Goal: Task Accomplishment & Management: Complete application form

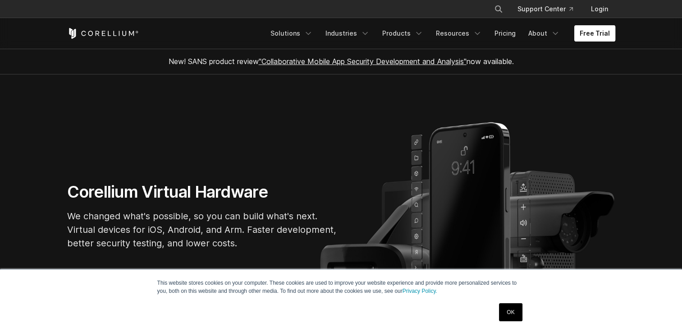
click at [604, 36] on link "Free Trial" at bounding box center [595, 33] width 41 height 16
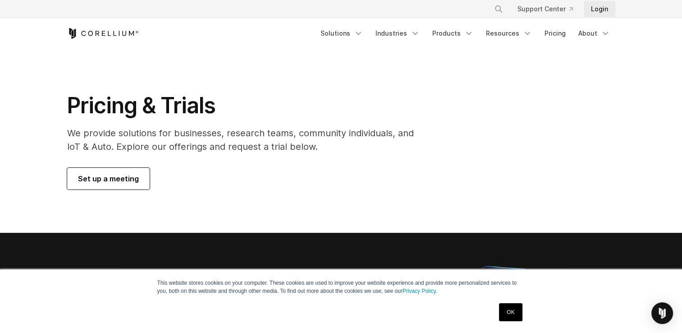
click at [593, 9] on link "Login" at bounding box center [600, 9] width 32 height 16
